Goal: Task Accomplishment & Management: Manage account settings

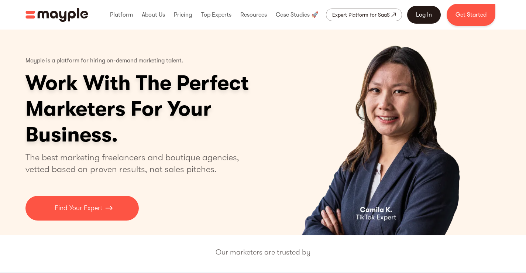
click at [428, 23] on link "Log In" at bounding box center [424, 15] width 34 height 18
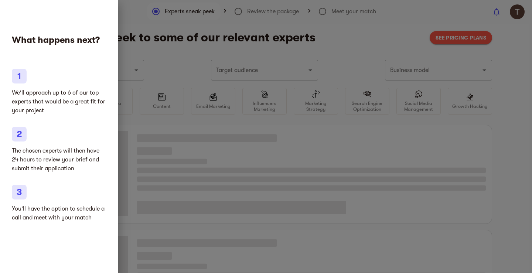
click at [127, 47] on div at bounding box center [266, 136] width 532 height 273
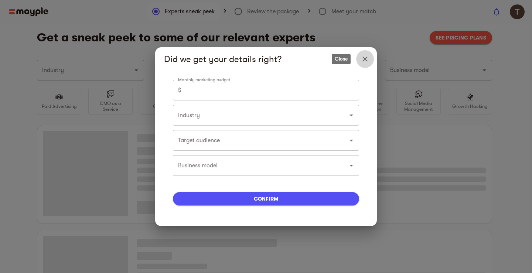
click at [361, 55] on icon "Close" at bounding box center [365, 59] width 9 height 9
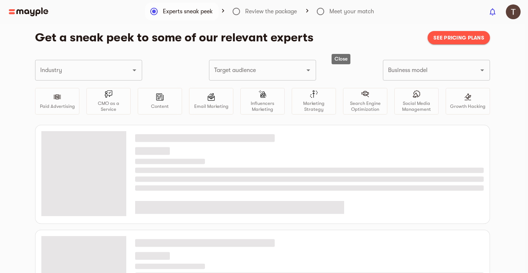
type input "Gifts"
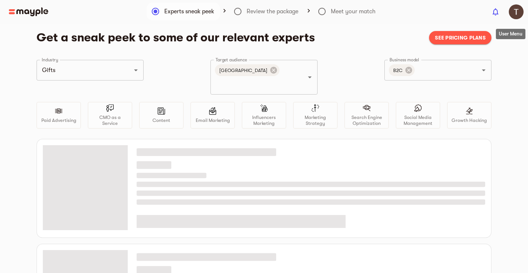
click at [523, 8] on span "button" at bounding box center [516, 11] width 15 height 15
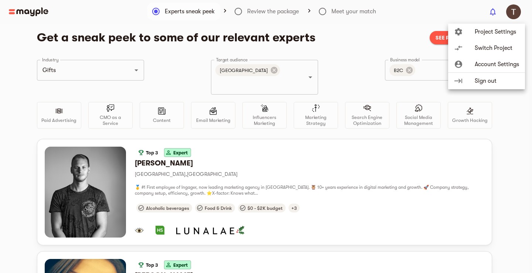
click at [483, 65] on span "Account Settings" at bounding box center [497, 64] width 44 height 9
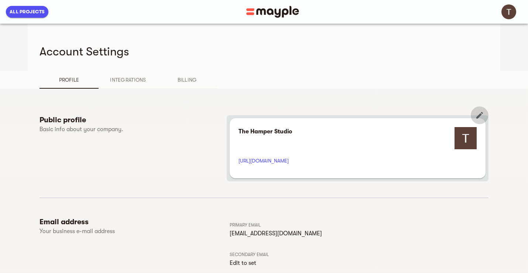
click at [484, 115] on icon "button" at bounding box center [479, 115] width 9 height 9
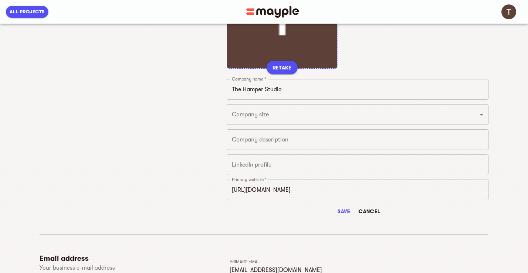
scroll to position [99, 0]
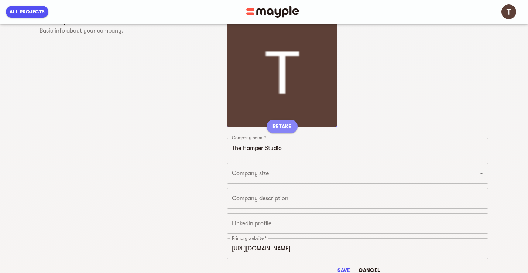
click at [280, 122] on span "RETAKE" at bounding box center [282, 126] width 19 height 9
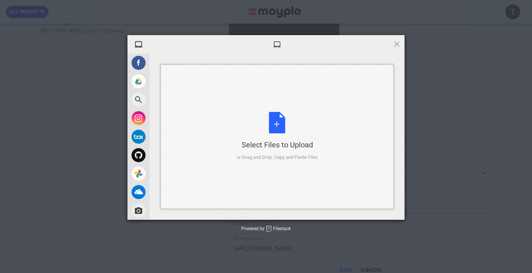
click at [252, 130] on div "Select Files to Upload or Drag and Drop, Copy and Paste Files" at bounding box center [277, 136] width 81 height 49
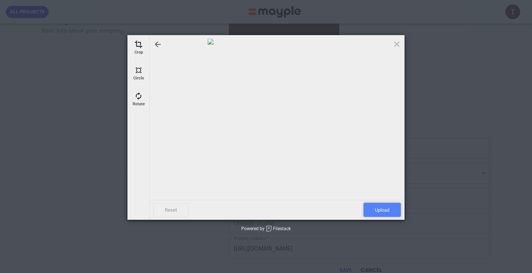
click at [379, 211] on span "Upload" at bounding box center [381, 210] width 37 height 14
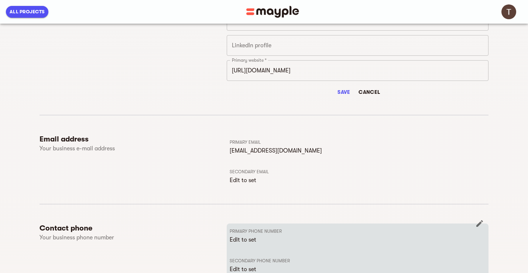
scroll to position [375, 0]
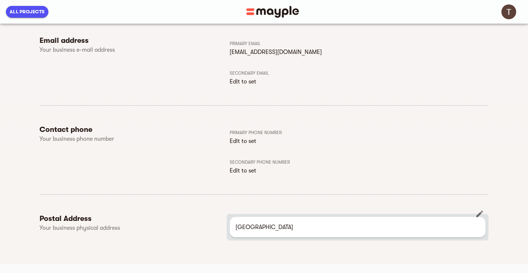
click at [309, 225] on p "[GEOGRAPHIC_DATA]" at bounding box center [358, 227] width 244 height 9
click at [480, 216] on icon "button" at bounding box center [479, 213] width 9 height 9
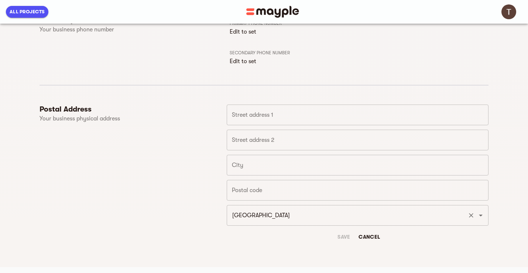
scroll to position [488, 0]
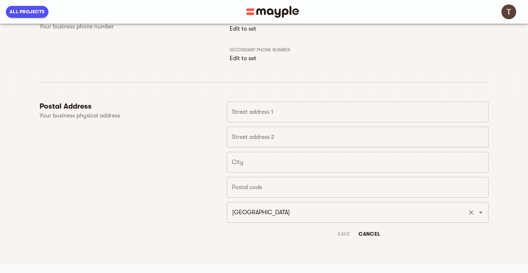
click at [291, 219] on input "[GEOGRAPHIC_DATA]" at bounding box center [347, 212] width 235 height 14
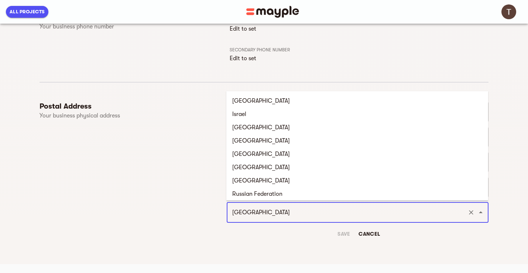
click at [291, 219] on input "[GEOGRAPHIC_DATA]" at bounding box center [347, 212] width 235 height 14
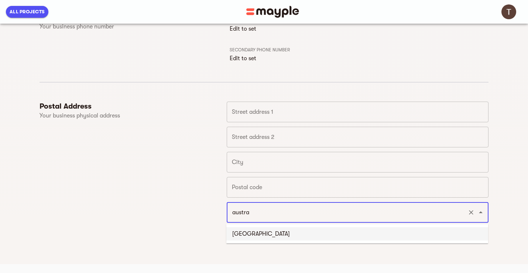
click at [247, 228] on li "[GEOGRAPHIC_DATA]" at bounding box center [357, 233] width 262 height 13
type input "[GEOGRAPHIC_DATA]"
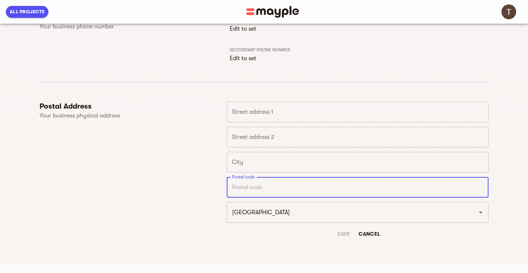
click at [256, 187] on input "text" at bounding box center [358, 187] width 262 height 21
paste input "3000"
type input "3000"
click at [298, 166] on input "text" at bounding box center [358, 162] width 262 height 21
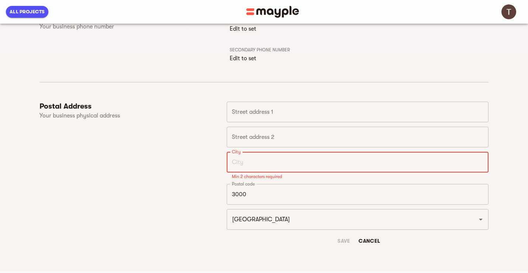
paste input "[GEOGRAPHIC_DATA]"
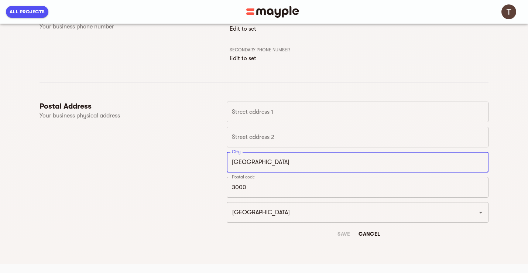
type input "[GEOGRAPHIC_DATA]"
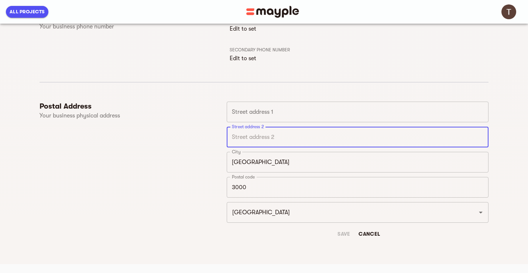
click at [246, 133] on input "text" at bounding box center [358, 137] width 262 height 21
click at [315, 147] on input "text" at bounding box center [358, 137] width 262 height 21
click at [348, 232] on div "Save Cancel" at bounding box center [358, 233] width 262 height 13
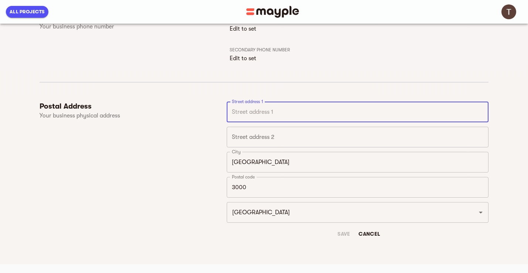
click at [266, 113] on input "text" at bounding box center [358, 112] width 262 height 21
paste input "[GEOGRAPHIC_DATA]"
type input "[GEOGRAPHIC_DATA]"
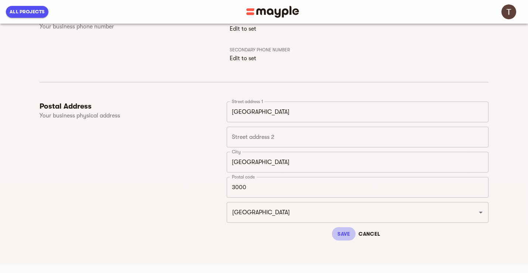
click at [341, 233] on span "Save" at bounding box center [344, 233] width 18 height 9
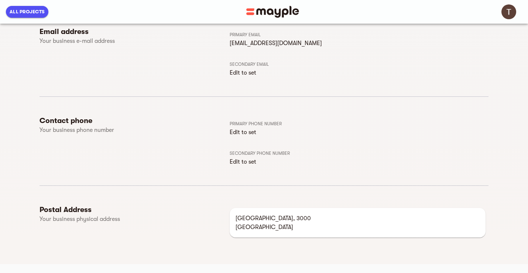
scroll to position [0, 0]
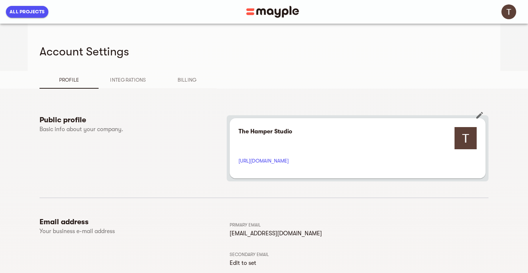
click at [478, 116] on icon "button" at bounding box center [479, 115] width 7 height 7
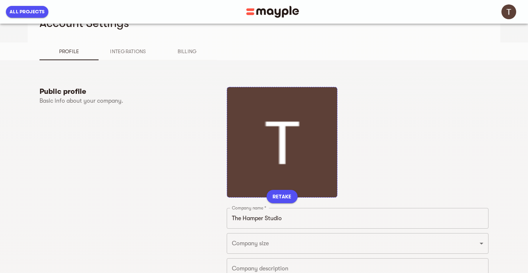
scroll to position [49, 0]
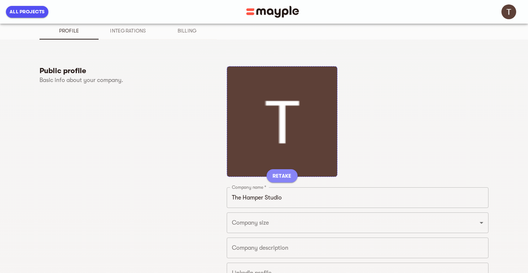
click at [286, 176] on span "RETAKE" at bounding box center [282, 175] width 19 height 9
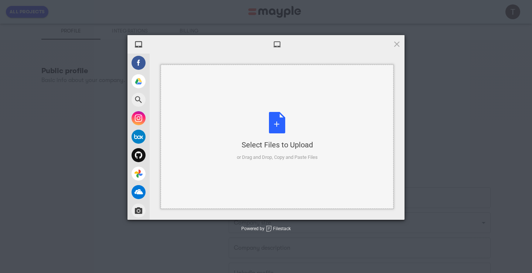
click at [232, 124] on div "Select Files to Upload or Drag and Drop, Copy and Paste Files" at bounding box center [277, 137] width 233 height 144
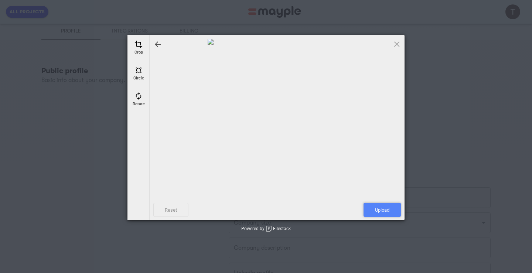
click at [374, 209] on span "Upload" at bounding box center [381, 210] width 37 height 14
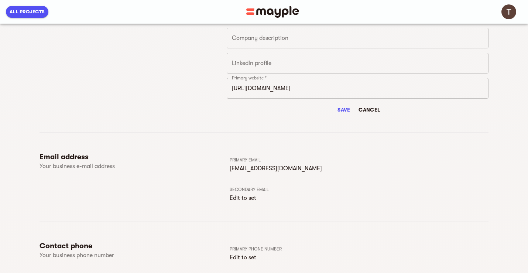
scroll to position [138, 0]
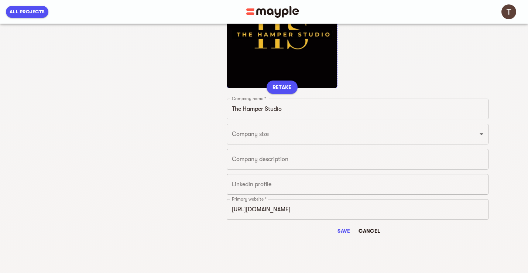
click at [345, 230] on span "Save" at bounding box center [344, 230] width 18 height 9
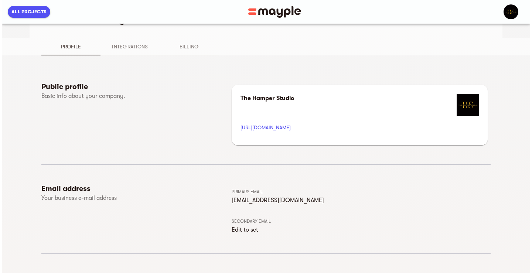
scroll to position [49, 0]
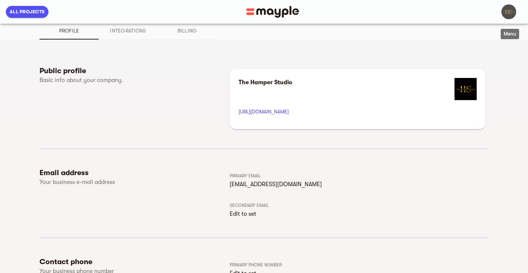
click at [513, 7] on img "button" at bounding box center [509, 11] width 15 height 15
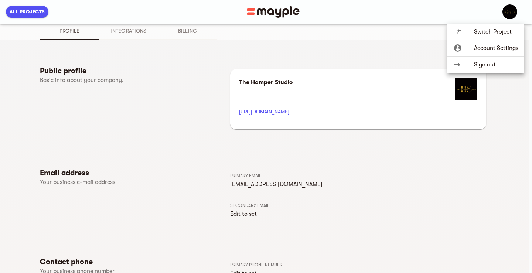
click at [495, 45] on span "Account Settings" at bounding box center [496, 48] width 44 height 9
click at [496, 46] on span "Account Settings" at bounding box center [496, 48] width 44 height 9
click at [475, 34] on span "Switch Project" at bounding box center [496, 31] width 44 height 9
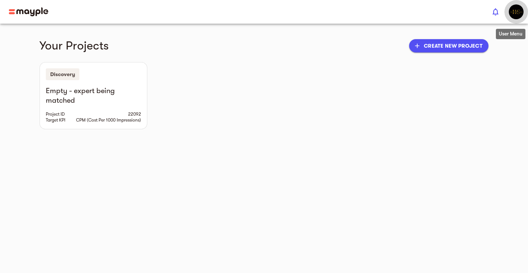
click at [509, 10] on img "button" at bounding box center [516, 11] width 15 height 15
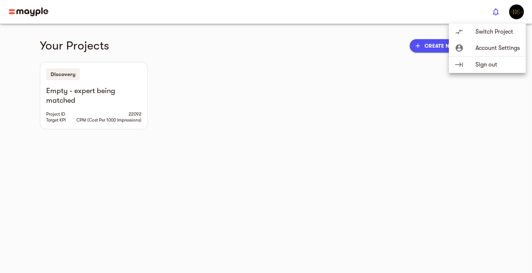
click at [484, 51] on span "Account Settings" at bounding box center [497, 48] width 44 height 9
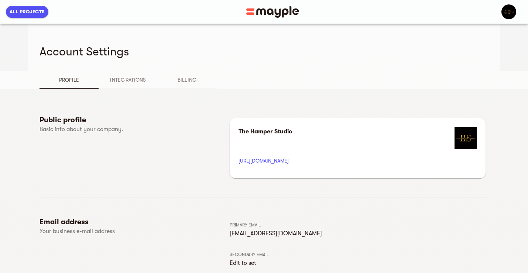
click at [464, 68] on div "Account Settings" at bounding box center [264, 47] width 449 height 47
drag, startPoint x: 68, startPoint y: 119, endPoint x: 75, endPoint y: 119, distance: 7.4
click at [75, 119] on h6 "Public profile" at bounding box center [133, 120] width 187 height 10
drag, startPoint x: 139, startPoint y: 92, endPoint x: 130, endPoint y: 86, distance: 10.9
click at [138, 92] on div "Public profile Basic info about your company. The Hamper Studio [URL][DOMAIN_NA…" at bounding box center [264, 272] width 449 height 366
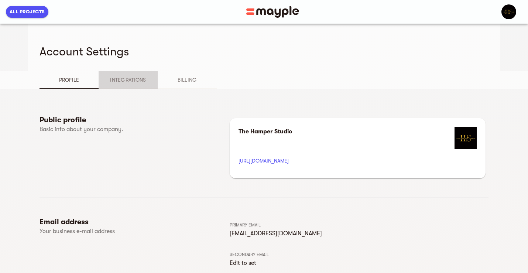
click at [120, 77] on span "Integrations" at bounding box center [128, 79] width 50 height 9
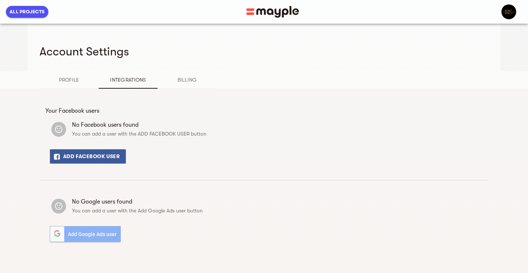
click at [193, 75] on span "Billing" at bounding box center [187, 79] width 50 height 9
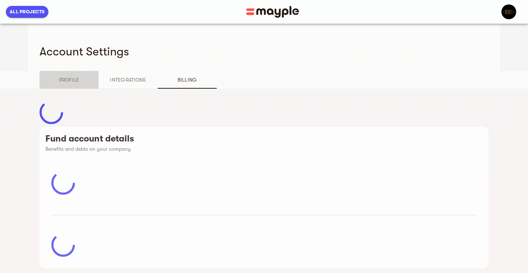
click at [64, 84] on button "Profile" at bounding box center [69, 80] width 59 height 18
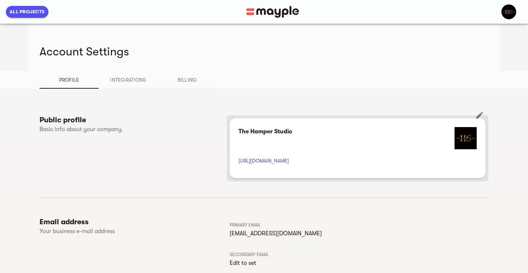
click at [253, 130] on p "The Hamper Studio" at bounding box center [266, 131] width 54 height 9
click at [472, 138] on img at bounding box center [466, 138] width 22 height 22
